Goal: Information Seeking & Learning: Find specific fact

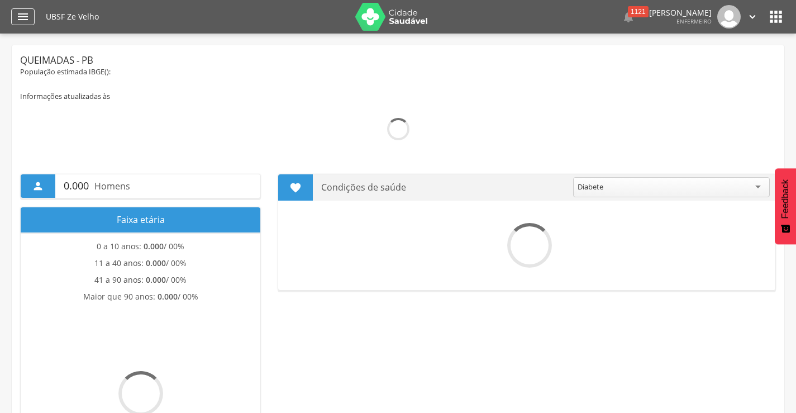
click at [22, 17] on icon "" at bounding box center [22, 16] width 13 height 13
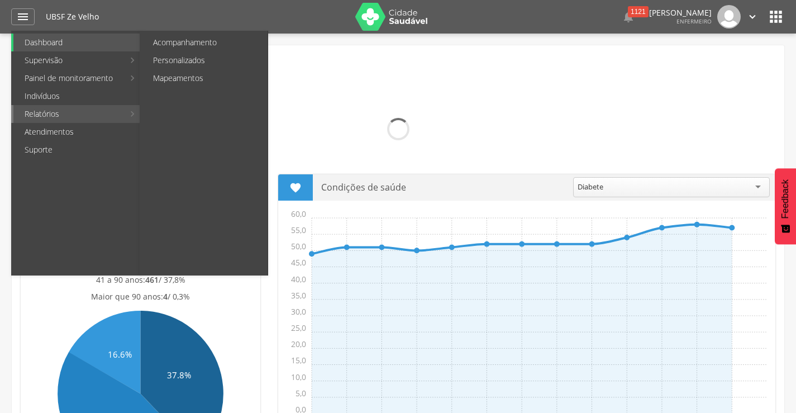
click at [45, 114] on link "Relatórios" at bounding box center [68, 114] width 111 height 18
click at [207, 62] on link "Personalizados" at bounding box center [205, 60] width 126 height 18
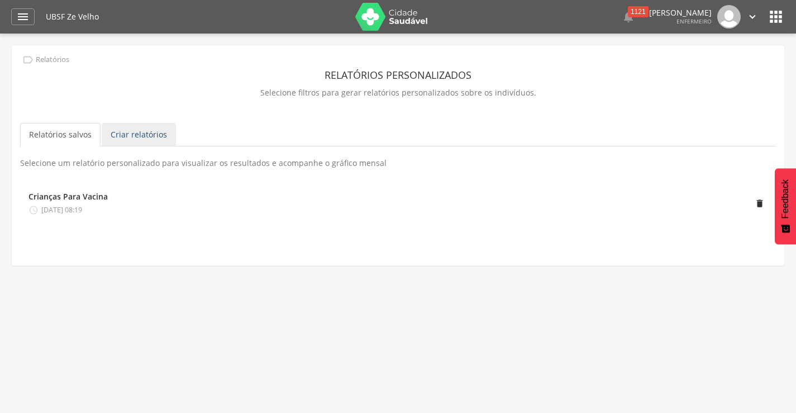
click at [142, 129] on link "Criar relatórios" at bounding box center [139, 134] width 74 height 23
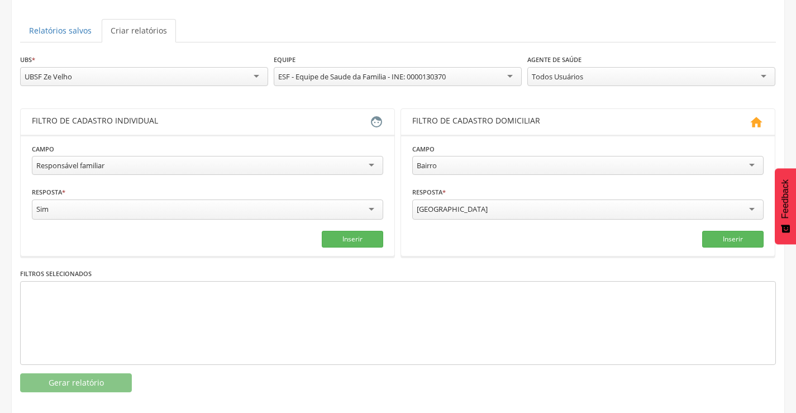
scroll to position [113, 0]
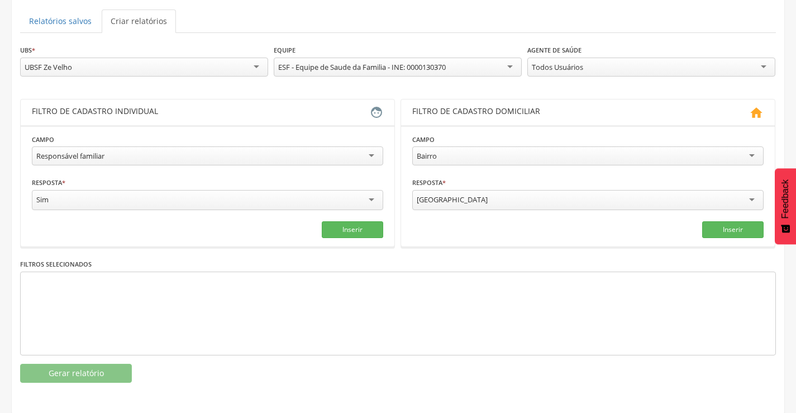
click at [373, 159] on div "Responsável familiar" at bounding box center [207, 155] width 351 height 19
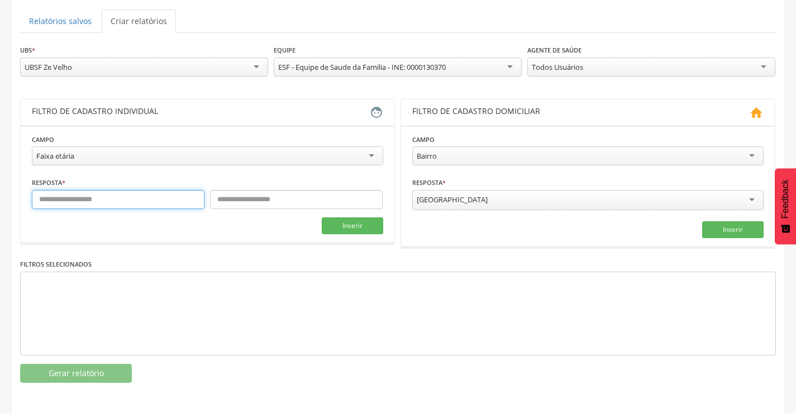
click at [187, 203] on input "text" at bounding box center [118, 199] width 173 height 19
type input "*"
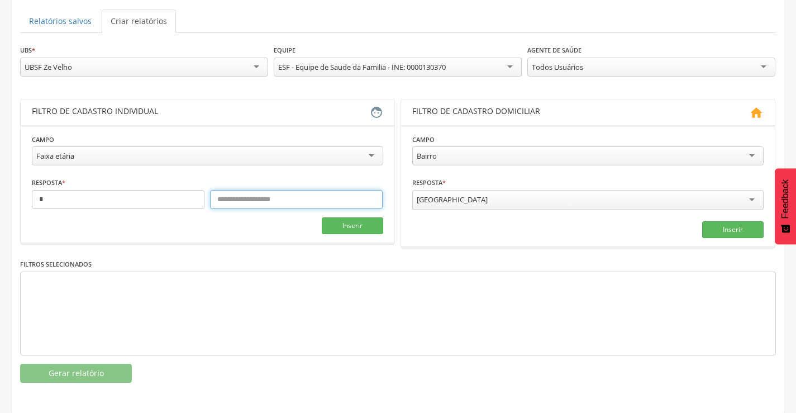
click at [221, 204] on input "text" at bounding box center [296, 199] width 173 height 19
type input "**"
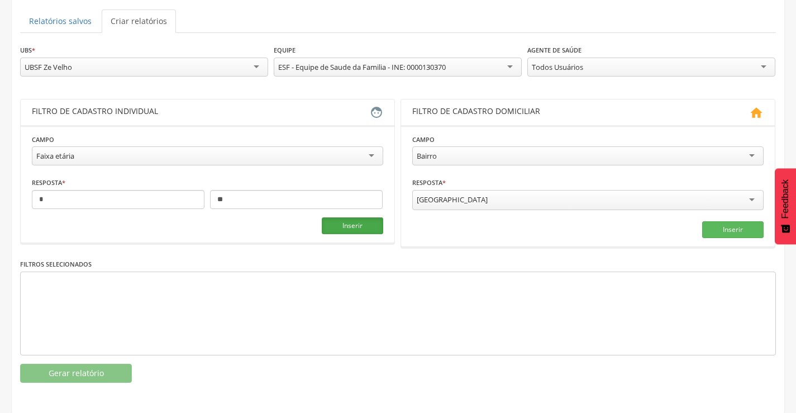
click at [350, 229] on button "Inserir" at bounding box center [352, 225] width 61 height 17
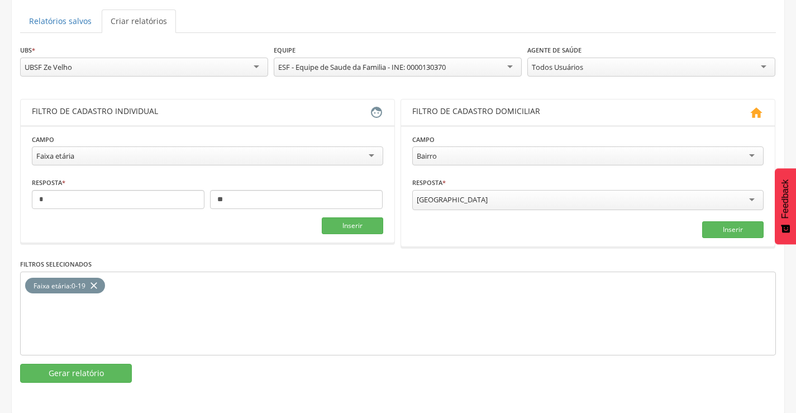
click at [373, 158] on div "Faixa etária" at bounding box center [207, 155] width 351 height 19
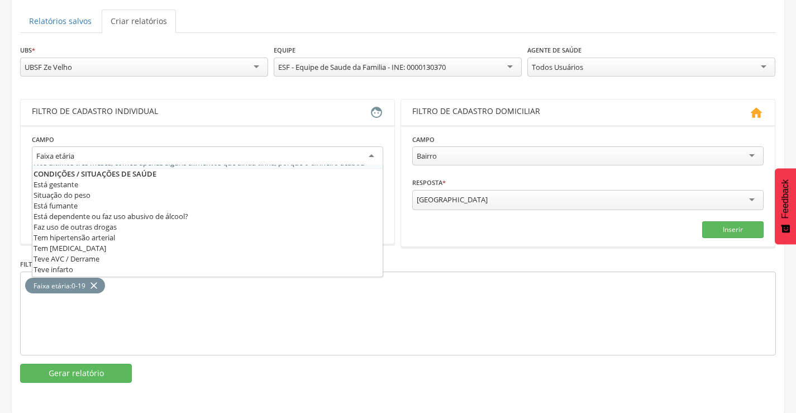
scroll to position [335, 0]
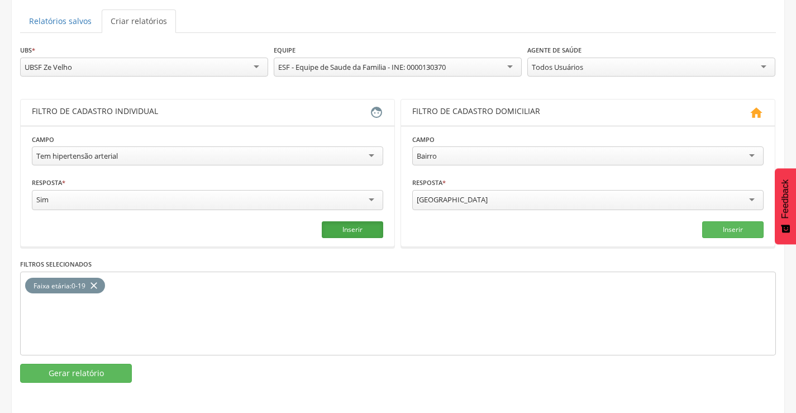
click at [347, 230] on button "Inserir" at bounding box center [352, 229] width 61 height 17
click at [756, 199] on div "[GEOGRAPHIC_DATA]" at bounding box center [587, 200] width 351 height 20
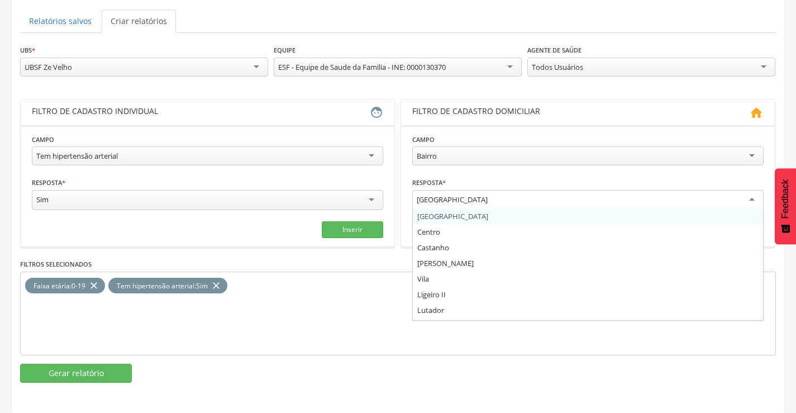
click at [729, 202] on div "[GEOGRAPHIC_DATA]" at bounding box center [587, 200] width 351 height 20
click at [751, 199] on div "[GEOGRAPHIC_DATA]" at bounding box center [587, 200] width 351 height 20
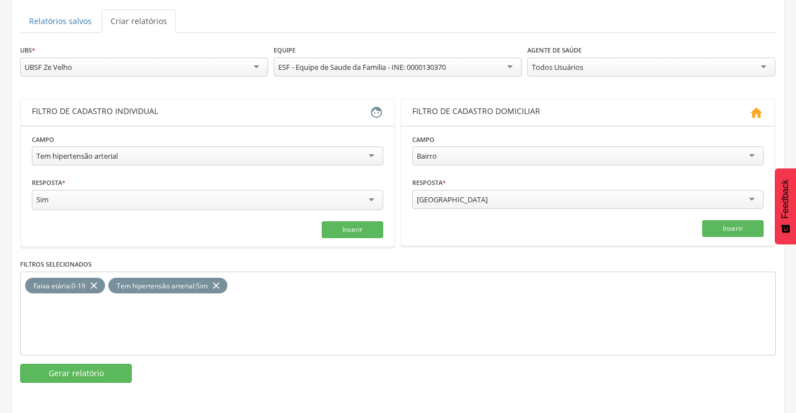
drag, startPoint x: 469, startPoint y: 198, endPoint x: 385, endPoint y: 199, distance: 84.4
click at [385, 199] on div "**********" at bounding box center [398, 173] width 756 height 148
click at [435, 193] on div "[GEOGRAPHIC_DATA]" at bounding box center [587, 199] width 351 height 19
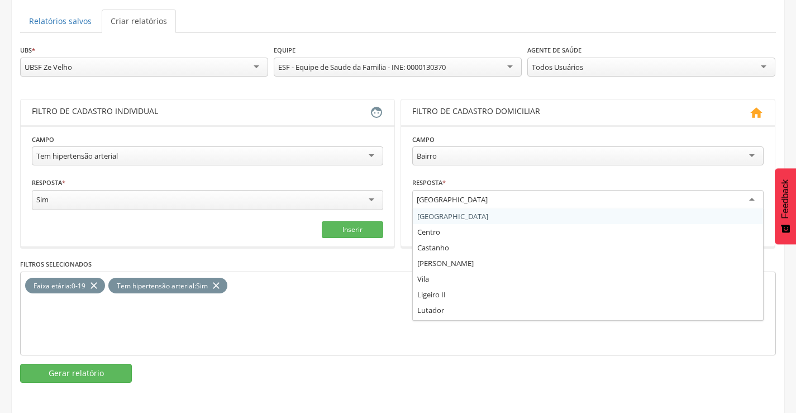
drag, startPoint x: 458, startPoint y: 199, endPoint x: 414, endPoint y: 201, distance: 43.6
click at [414, 201] on div "[GEOGRAPHIC_DATA]" at bounding box center [587, 200] width 351 height 20
type input "**"
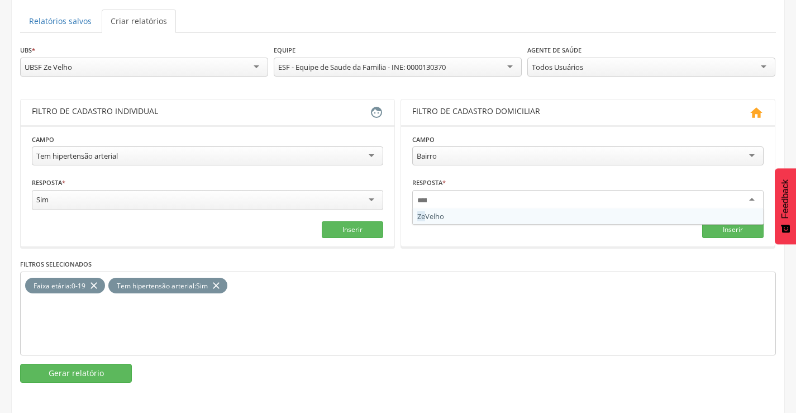
scroll to position [0, 0]
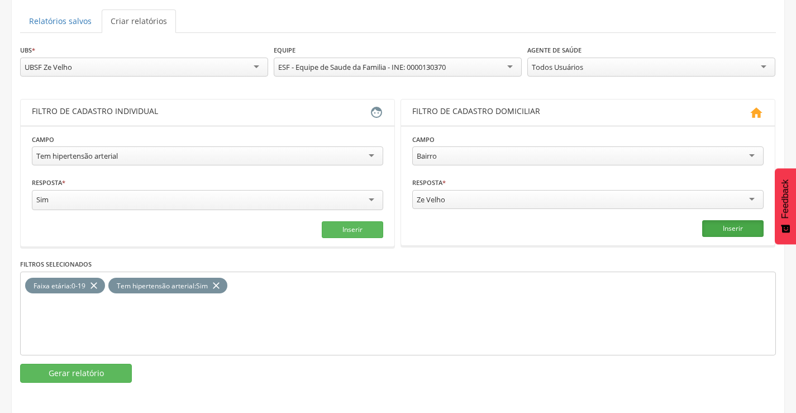
click at [740, 230] on button "Inserir" at bounding box center [732, 228] width 61 height 17
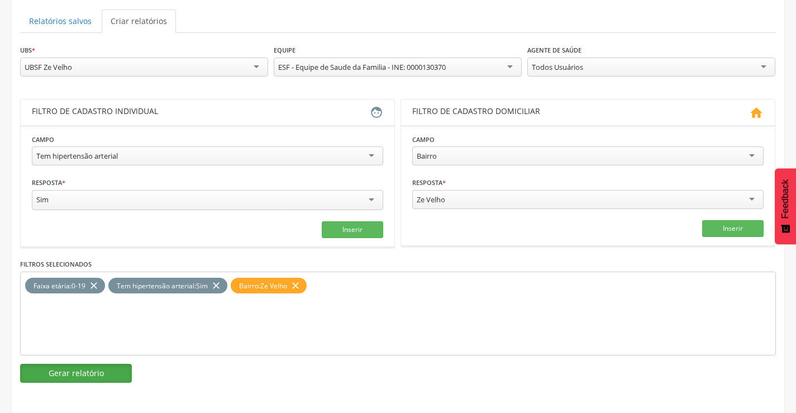
click at [58, 369] on button "Gerar relatório" at bounding box center [76, 373] width 112 height 19
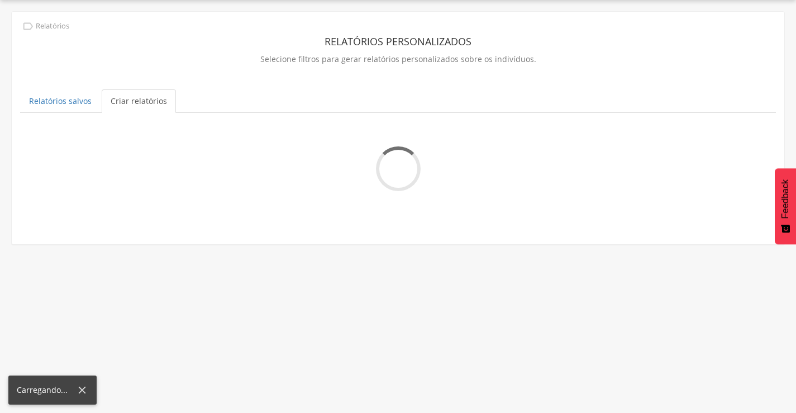
scroll to position [34, 0]
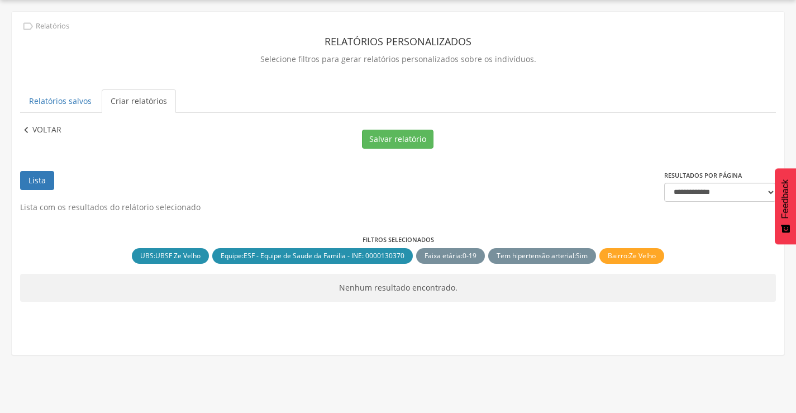
click at [26, 130] on icon "" at bounding box center [26, 130] width 12 height 12
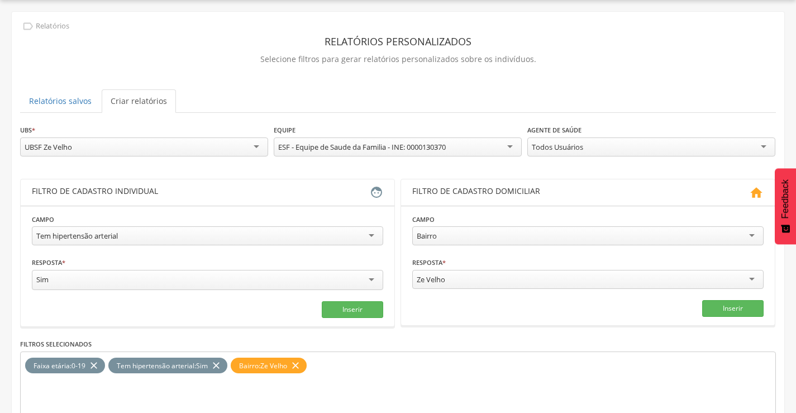
scroll to position [113, 0]
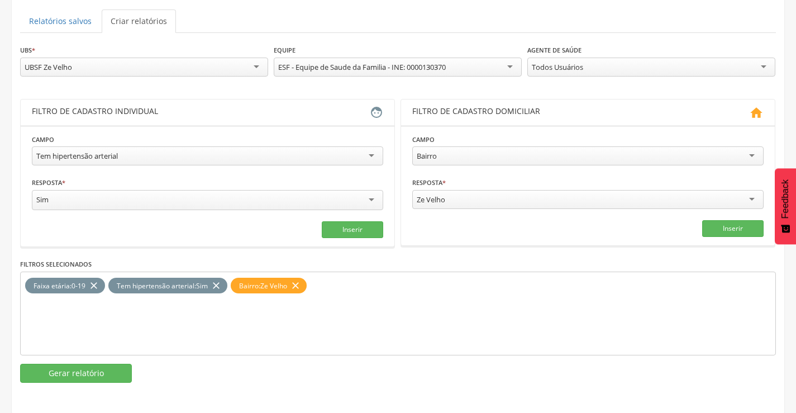
click at [750, 200] on div "Ze Velho" at bounding box center [587, 199] width 351 height 19
click at [739, 230] on button "Inserir" at bounding box center [732, 228] width 61 height 17
click at [301, 286] on icon "close" at bounding box center [295, 286] width 11 height 16
click at [724, 230] on button "Inserir" at bounding box center [732, 228] width 61 height 17
click at [103, 376] on button "Gerar relatório" at bounding box center [76, 373] width 112 height 19
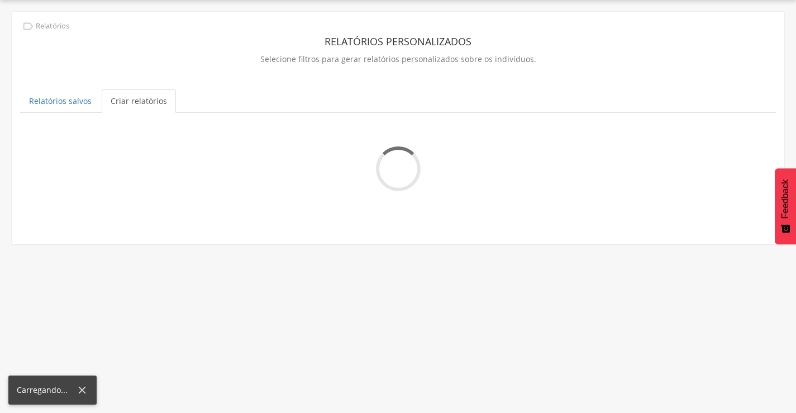
scroll to position [34, 0]
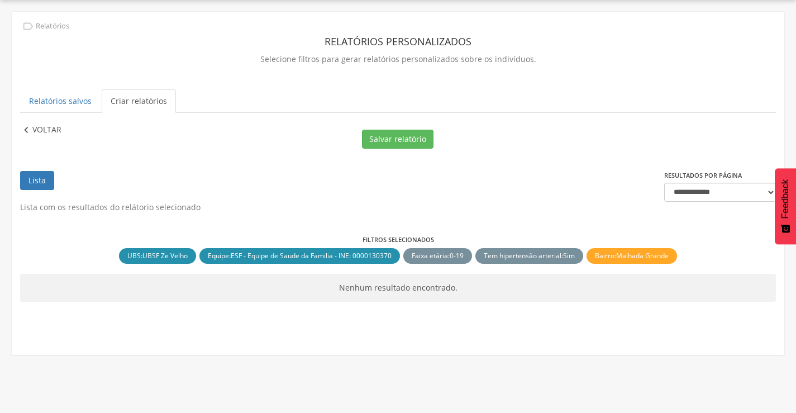
click at [26, 130] on icon "" at bounding box center [26, 130] width 12 height 12
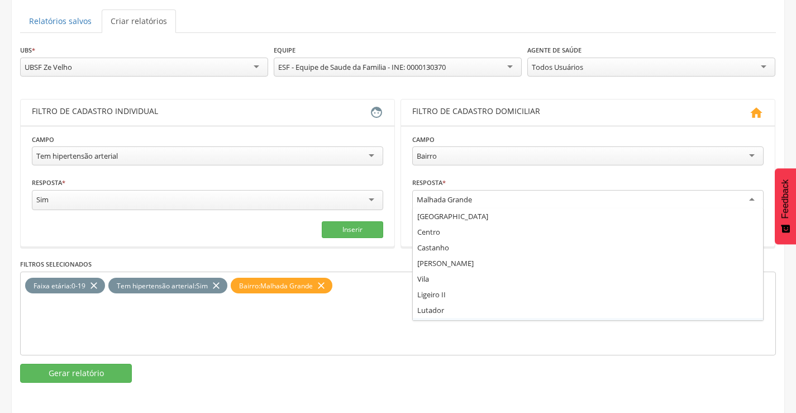
click at [754, 199] on div "Malhada Grande" at bounding box center [587, 200] width 351 height 20
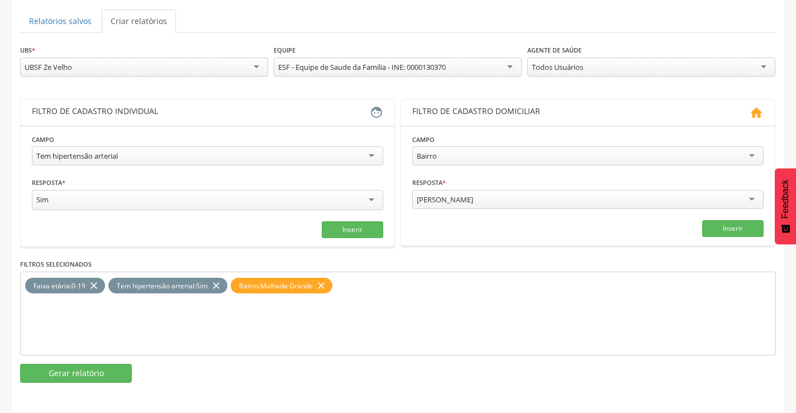
click at [327, 285] on icon "close" at bounding box center [321, 286] width 11 height 16
click at [729, 227] on button "Inserir" at bounding box center [732, 228] width 61 height 17
click at [120, 372] on button "Gerar relatório" at bounding box center [76, 373] width 112 height 19
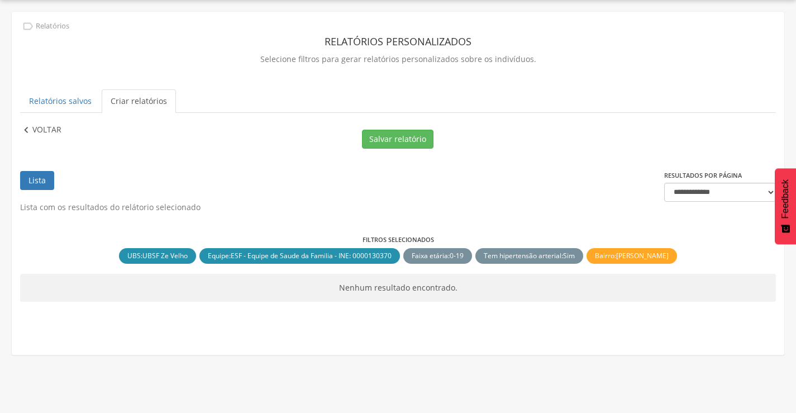
click at [26, 134] on icon "" at bounding box center [26, 130] width 12 height 12
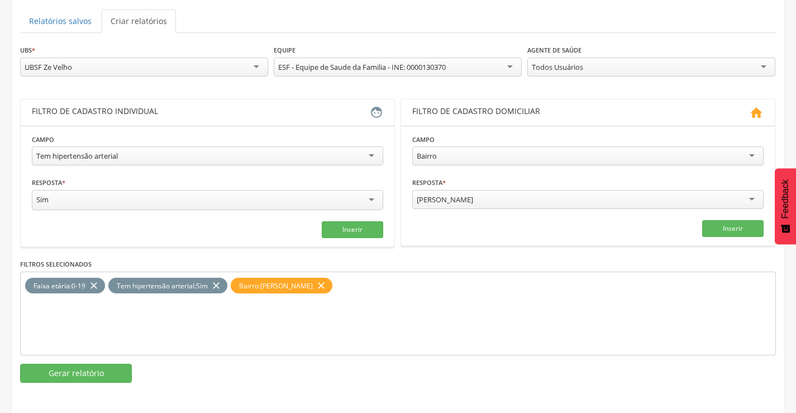
click at [316, 285] on icon "close" at bounding box center [321, 286] width 11 height 16
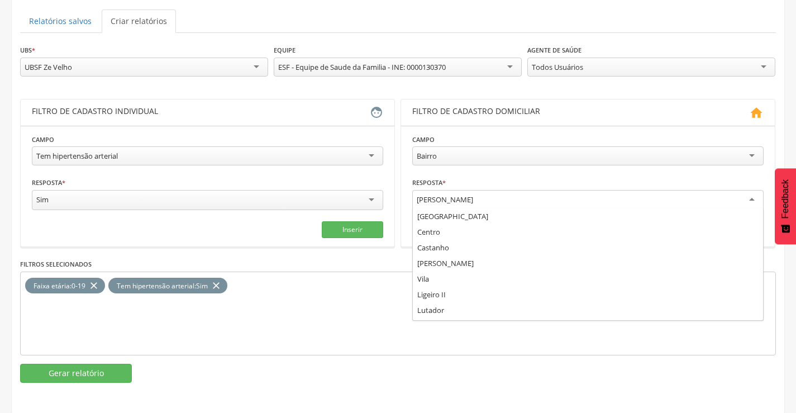
click at [752, 196] on div "[PERSON_NAME]" at bounding box center [587, 200] width 351 height 20
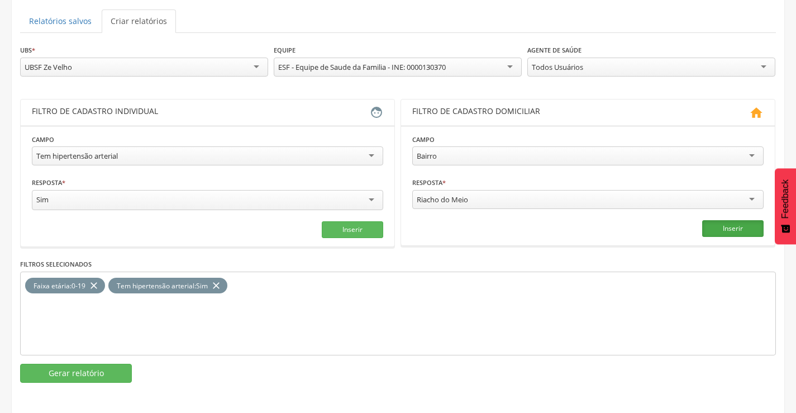
click at [714, 228] on button "Inserir" at bounding box center [732, 228] width 61 height 17
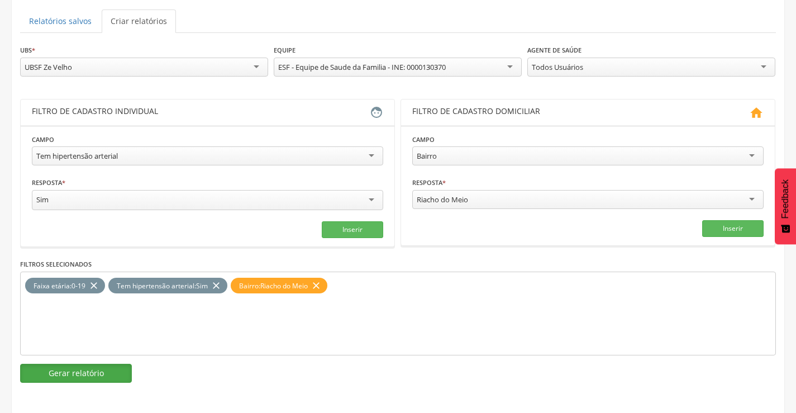
click at [101, 376] on button "Gerar relatório" at bounding box center [76, 373] width 112 height 19
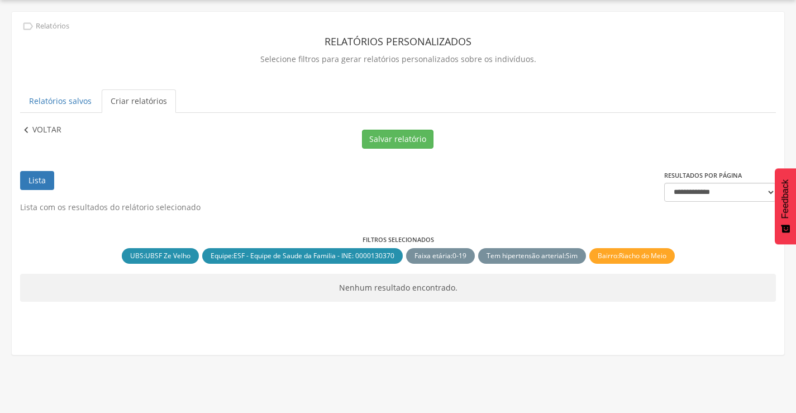
click at [26, 133] on icon "" at bounding box center [26, 130] width 12 height 12
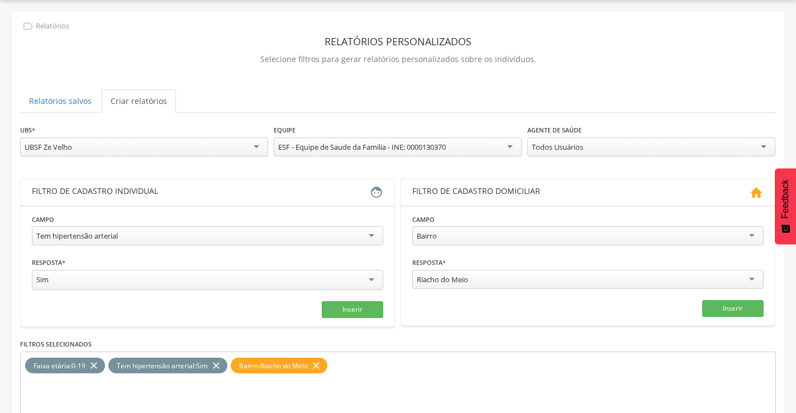
scroll to position [113, 0]
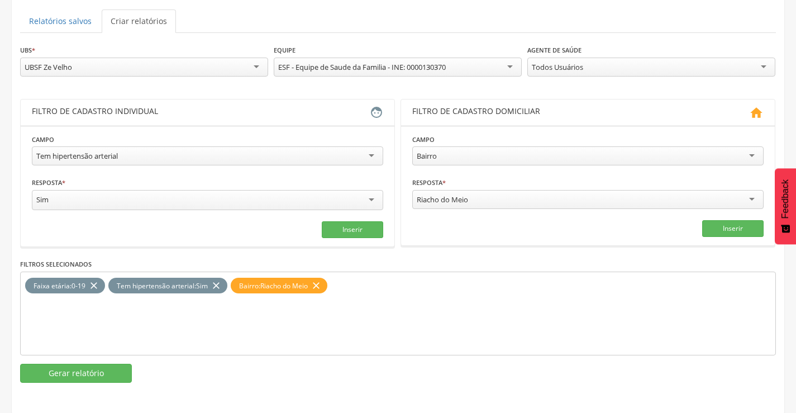
click at [317, 288] on icon "close" at bounding box center [316, 286] width 11 height 16
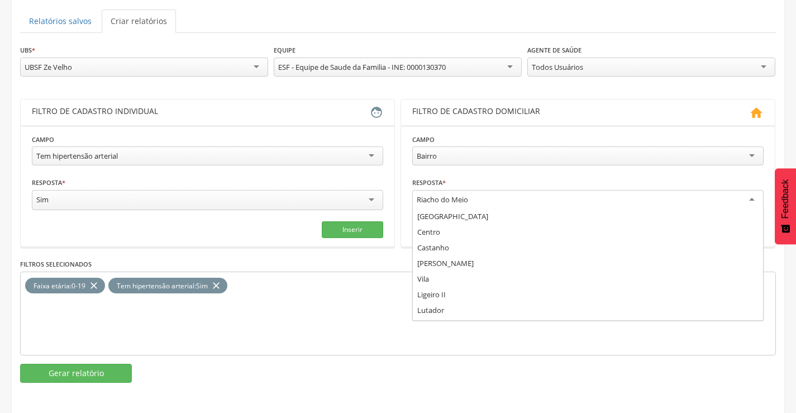
click at [751, 197] on div "Riacho do Meio" at bounding box center [587, 200] width 351 height 20
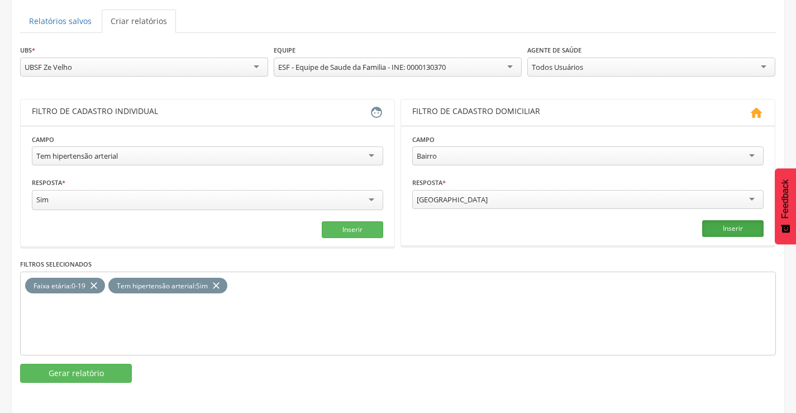
click at [747, 226] on button "Inserir" at bounding box center [732, 228] width 61 height 17
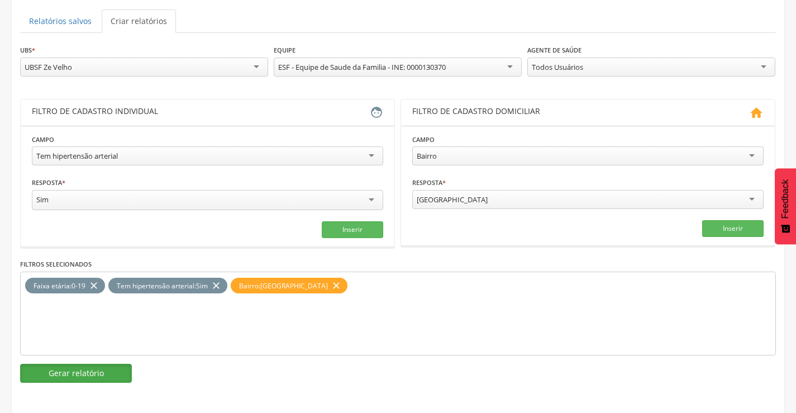
click at [89, 376] on button "Gerar relatório" at bounding box center [76, 373] width 112 height 19
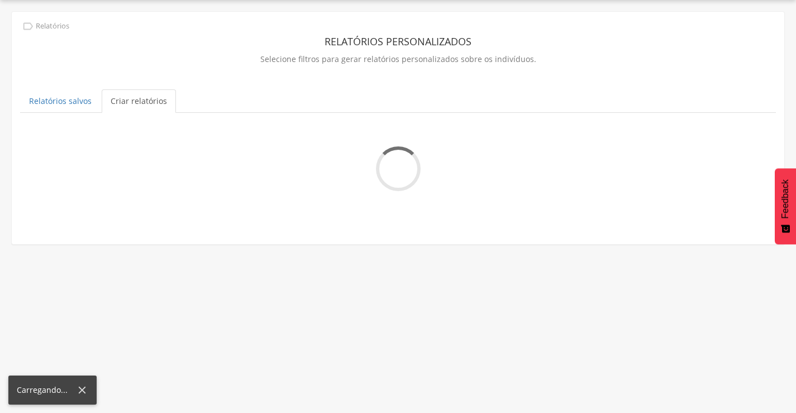
scroll to position [34, 0]
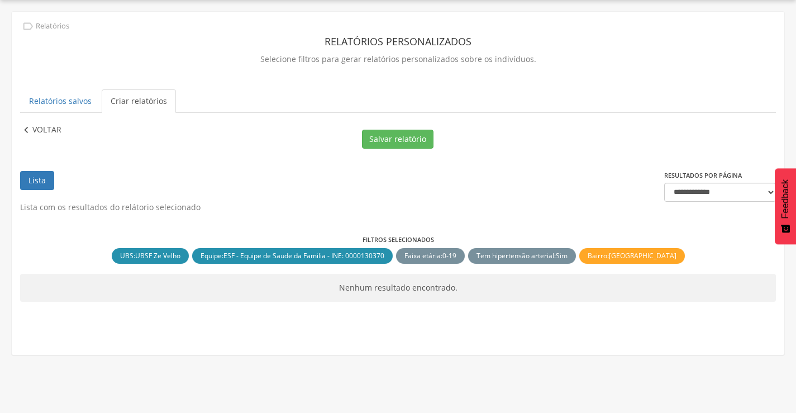
click at [47, 130] on p "Voltar" at bounding box center [46, 130] width 29 height 12
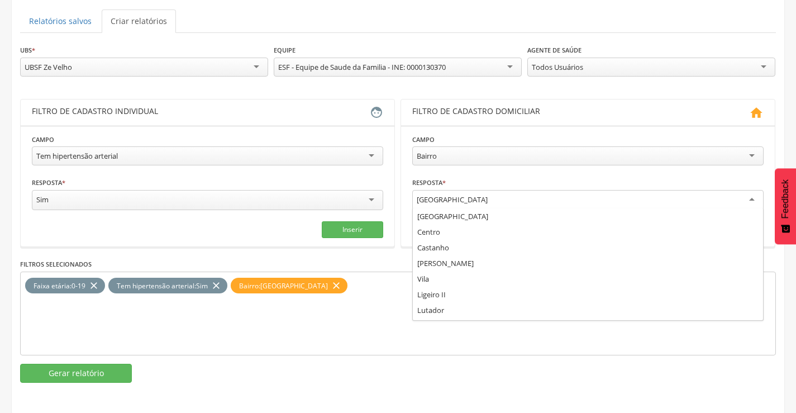
click at [755, 202] on div "[GEOGRAPHIC_DATA]" at bounding box center [587, 200] width 351 height 20
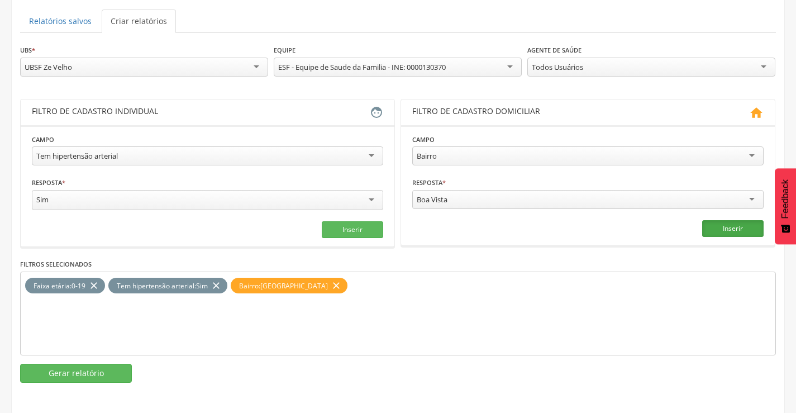
click at [737, 230] on button "Inserir" at bounding box center [732, 228] width 61 height 17
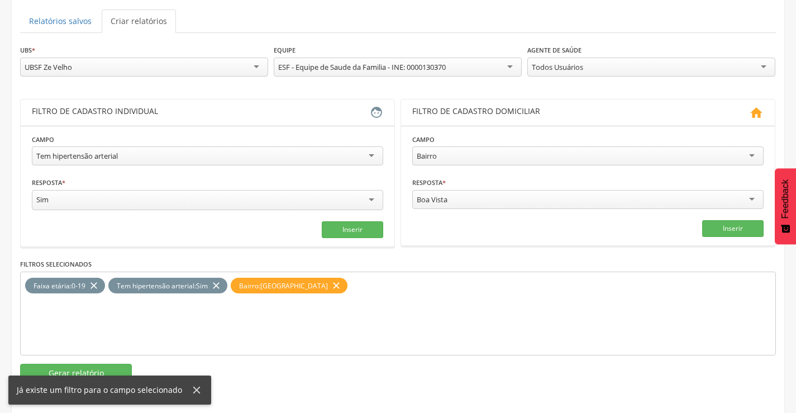
click at [331, 283] on icon "close" at bounding box center [336, 286] width 11 height 16
click at [735, 231] on button "Inserir" at bounding box center [732, 228] width 61 height 17
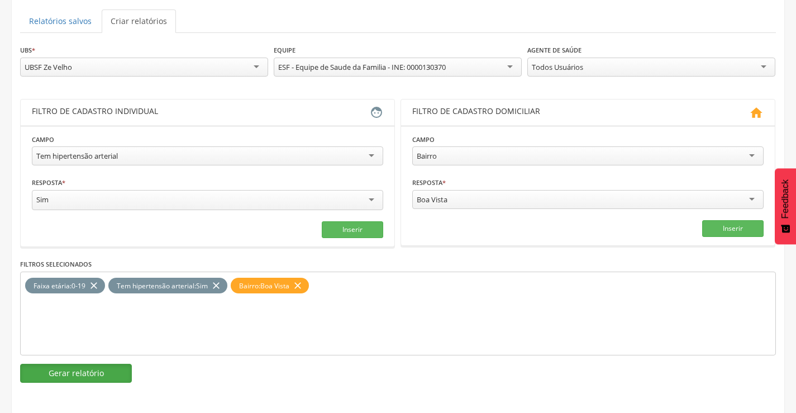
click at [62, 373] on button "Gerar relatório" at bounding box center [76, 373] width 112 height 19
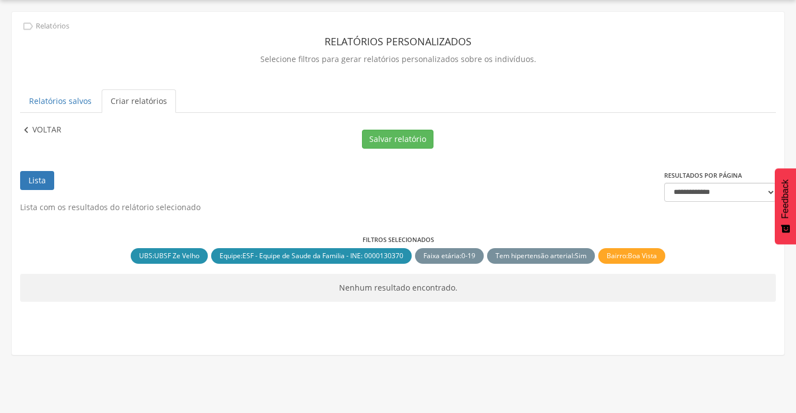
click at [27, 131] on icon "" at bounding box center [26, 130] width 12 height 12
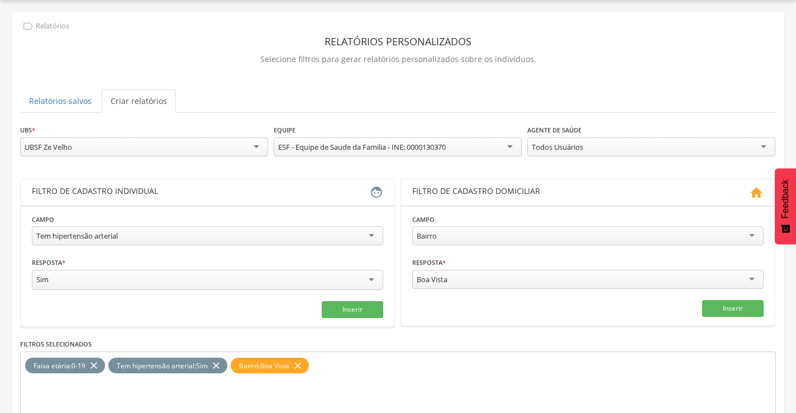
scroll to position [113, 0]
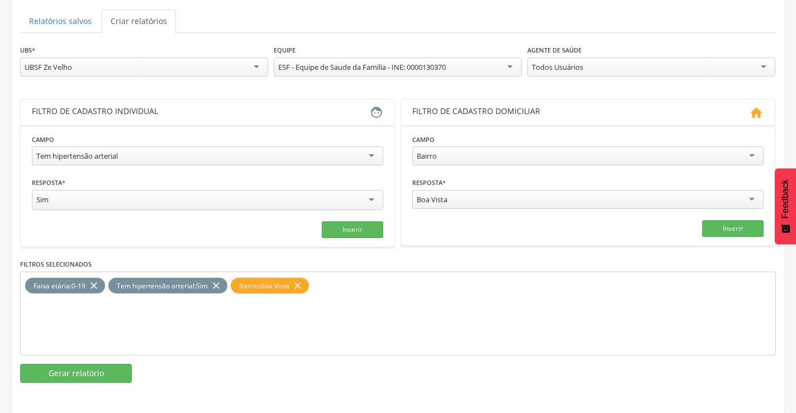
click at [748, 194] on div "Boa Vista" at bounding box center [587, 199] width 351 height 19
click at [299, 288] on icon "close" at bounding box center [297, 286] width 11 height 16
click at [723, 235] on button "Inserir" at bounding box center [732, 228] width 61 height 17
click at [84, 377] on button "Gerar relatório" at bounding box center [76, 373] width 112 height 19
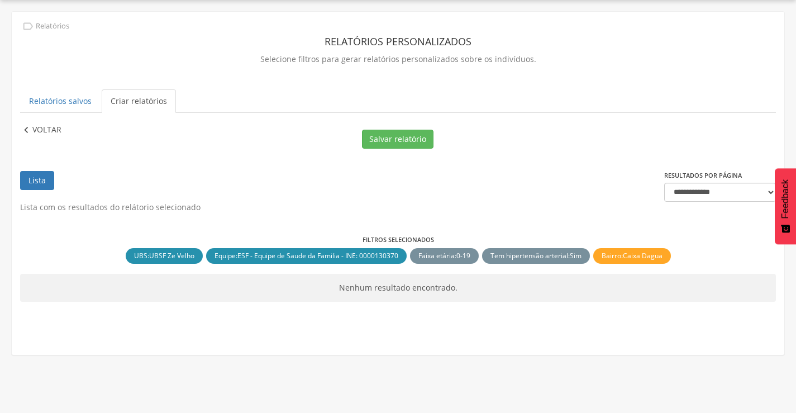
click at [27, 133] on icon "" at bounding box center [26, 130] width 12 height 12
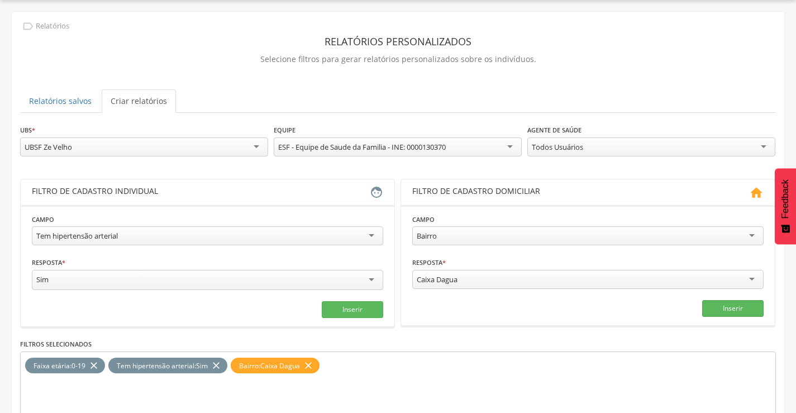
scroll to position [113, 0]
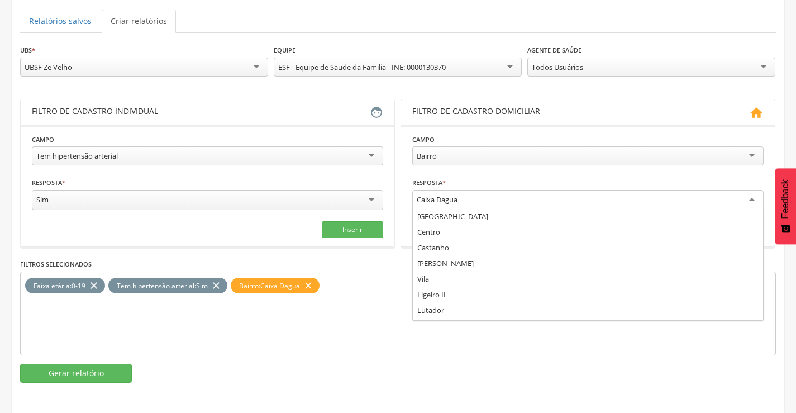
click at [752, 197] on div "Caixa Dagua" at bounding box center [587, 200] width 351 height 20
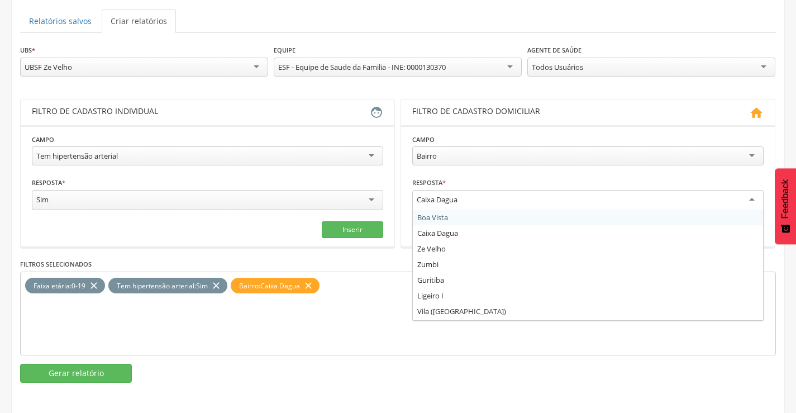
scroll to position [177, 0]
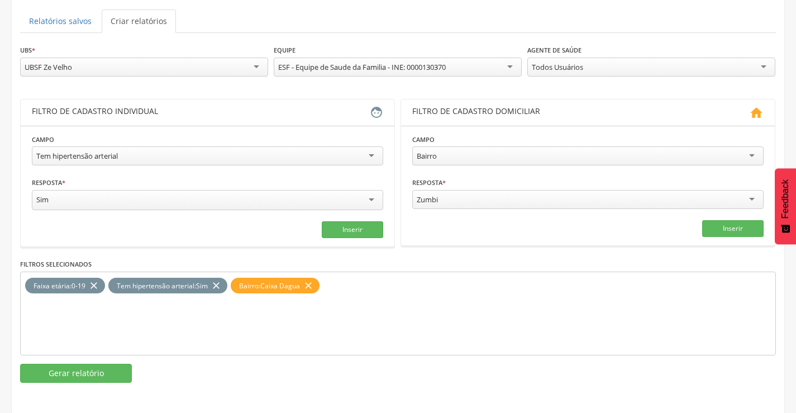
click at [313, 285] on icon "close" at bounding box center [308, 286] width 11 height 16
click at [739, 231] on button "Inserir" at bounding box center [732, 228] width 61 height 17
click at [83, 374] on button "Gerar relatório" at bounding box center [76, 373] width 112 height 19
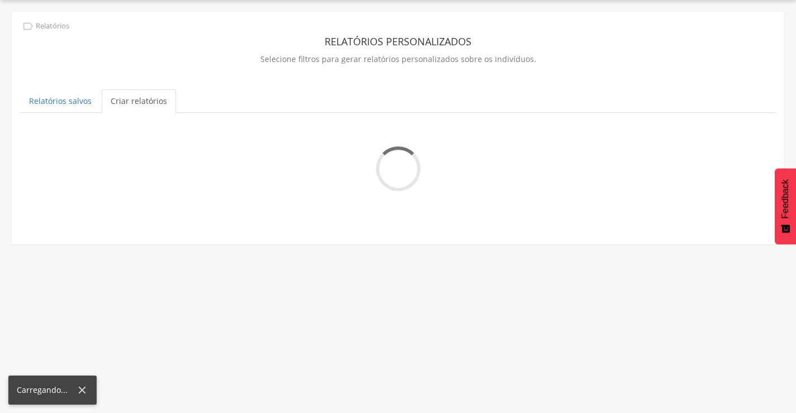
scroll to position [34, 0]
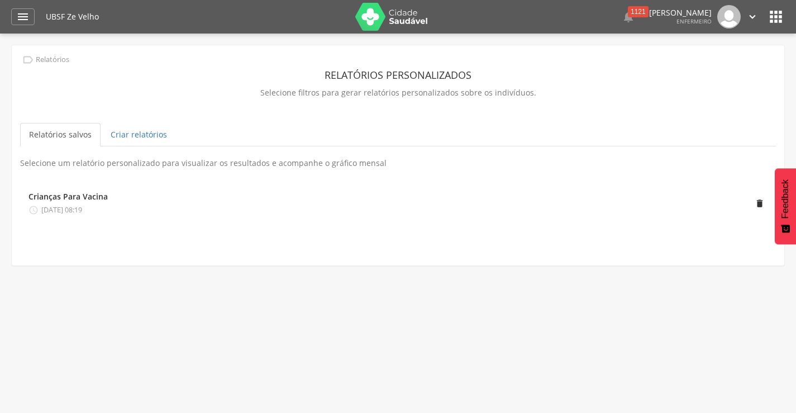
click at [771, 16] on icon "" at bounding box center [776, 17] width 18 height 18
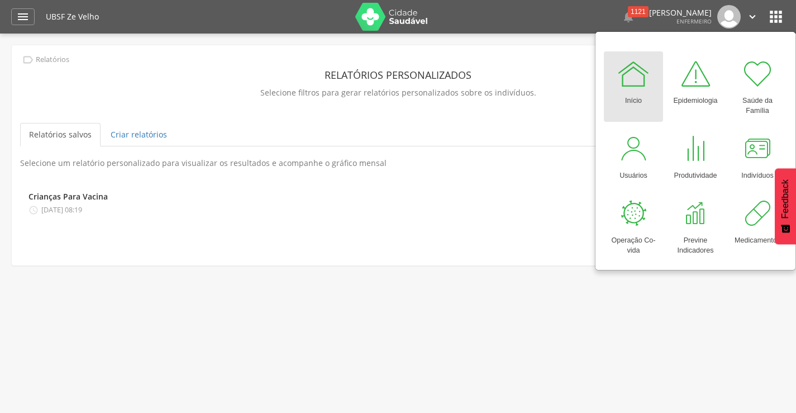
click at [642, 85] on div at bounding box center [634, 74] width 34 height 34
click at [631, 77] on div at bounding box center [634, 74] width 34 height 34
click at [21, 17] on icon "" at bounding box center [22, 16] width 13 height 13
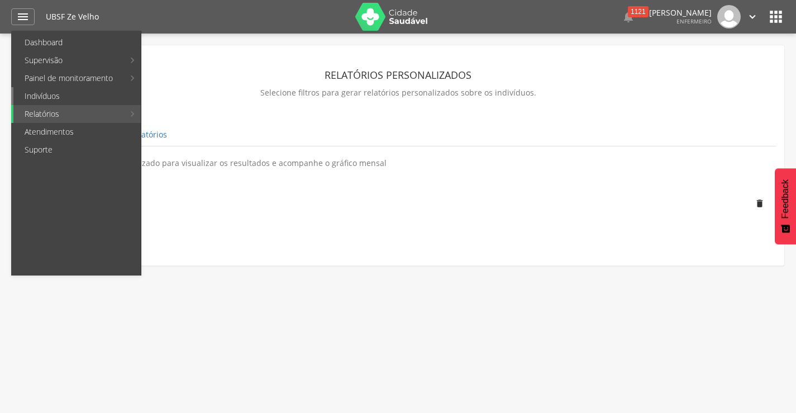
click at [40, 96] on link "Indivíduos" at bounding box center [76, 96] width 127 height 18
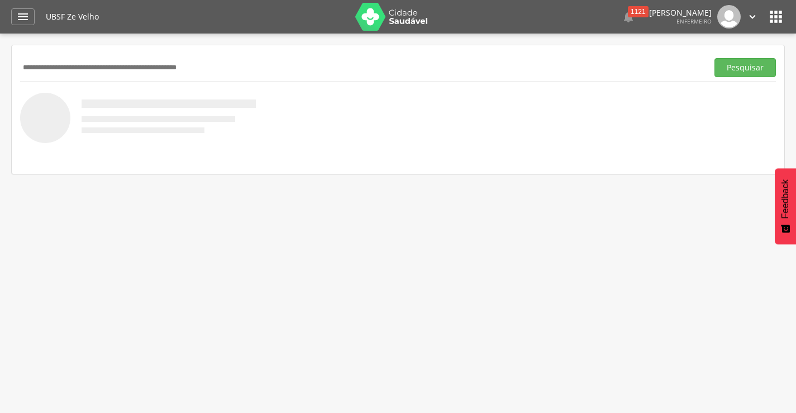
click at [240, 58] on input "text" at bounding box center [361, 67] width 683 height 19
type input "**********"
click at [738, 71] on button "Pesquisar" at bounding box center [744, 67] width 61 height 19
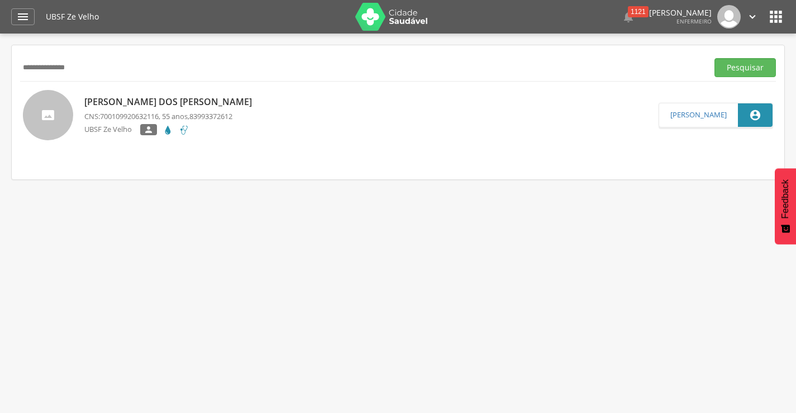
click at [188, 108] on p "Creusa Firmino dos Santos Barbosa" at bounding box center [170, 102] width 173 height 13
type input "**********"
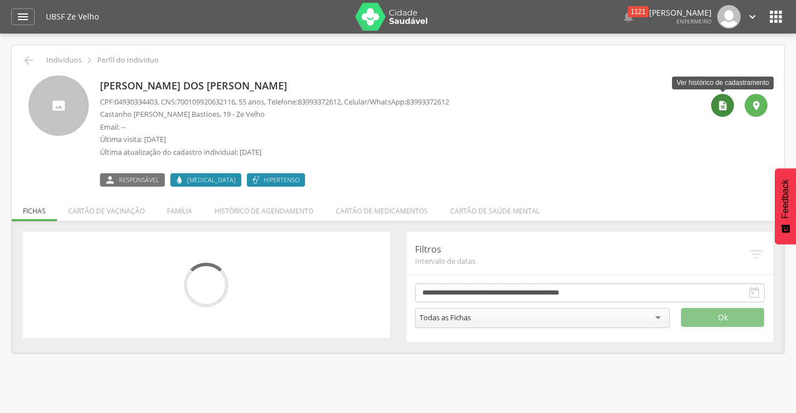
click at [730, 107] on div "" at bounding box center [722, 105] width 23 height 23
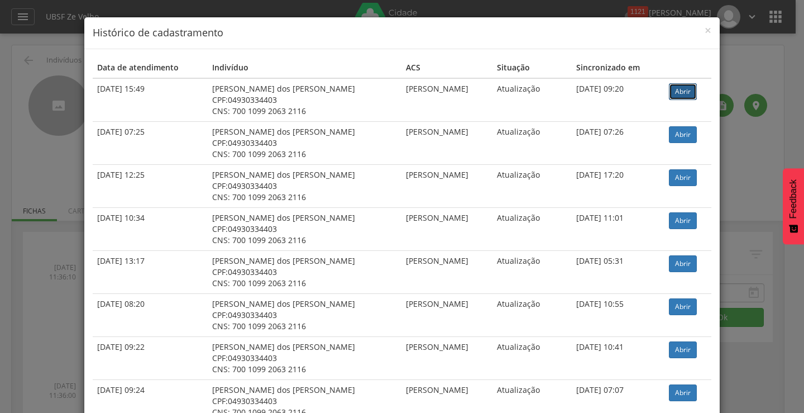
click at [671, 92] on link "Abrir" at bounding box center [683, 91] width 28 height 17
click at [705, 34] on span "×" at bounding box center [708, 30] width 7 height 16
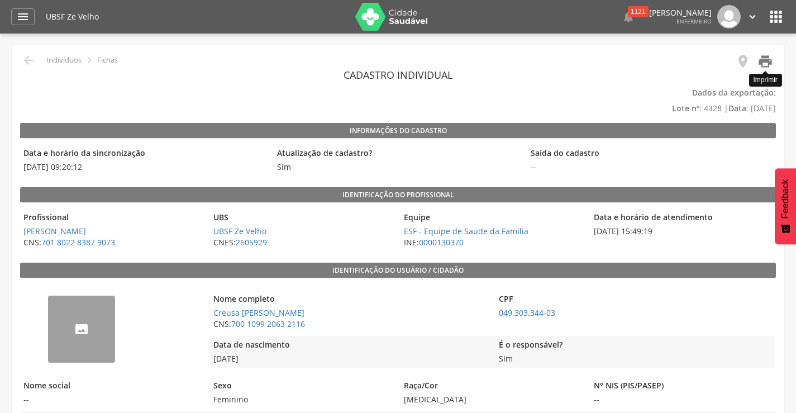
click at [766, 64] on icon "" at bounding box center [765, 62] width 16 height 16
